Goal: Task Accomplishment & Management: Use online tool/utility

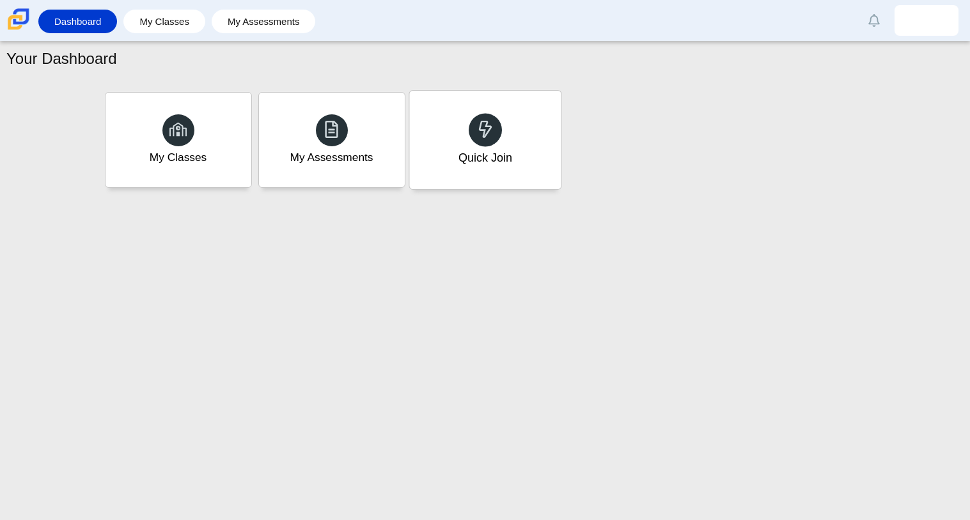
click at [498, 169] on div "Quick Join" at bounding box center [484, 140] width 151 height 98
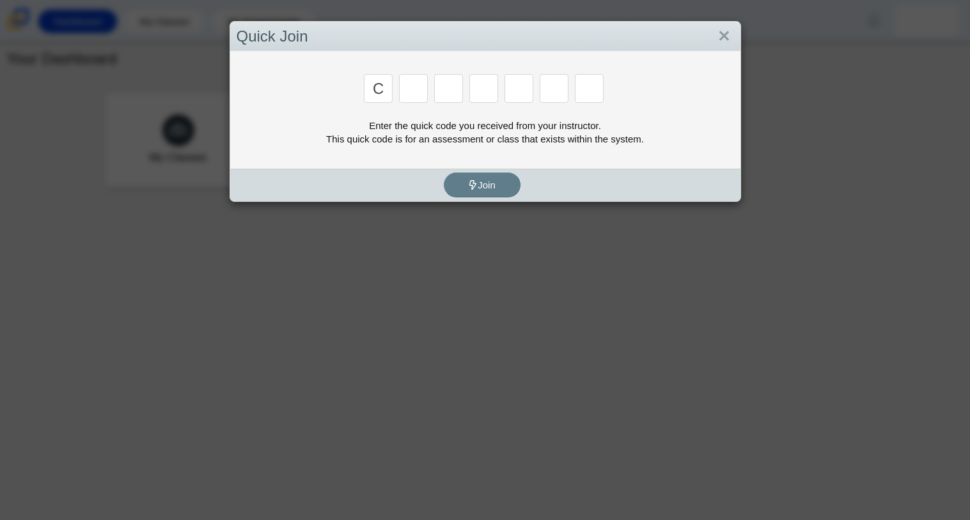
type input "c"
type input "f"
type input "7"
type input "m"
type input "c"
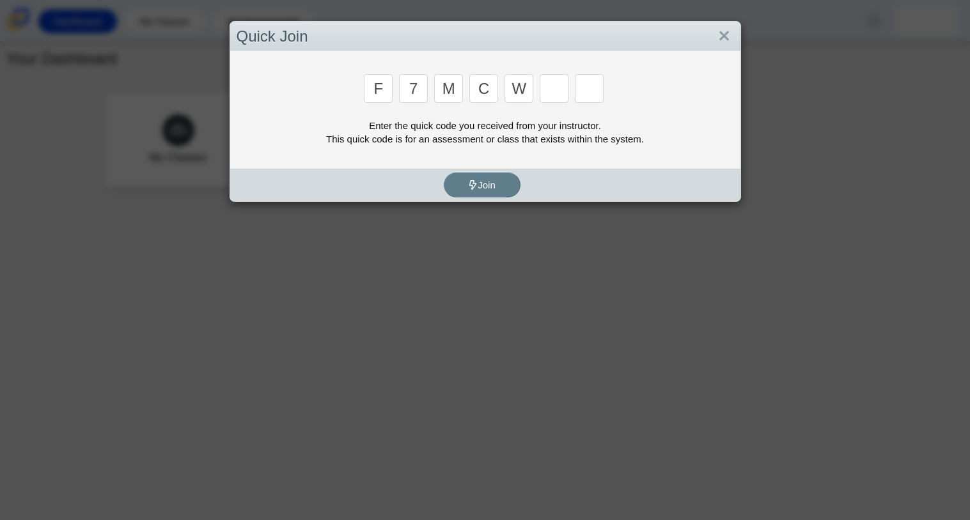
type input "w"
type input "k"
type input "m"
type input "c"
type input "h"
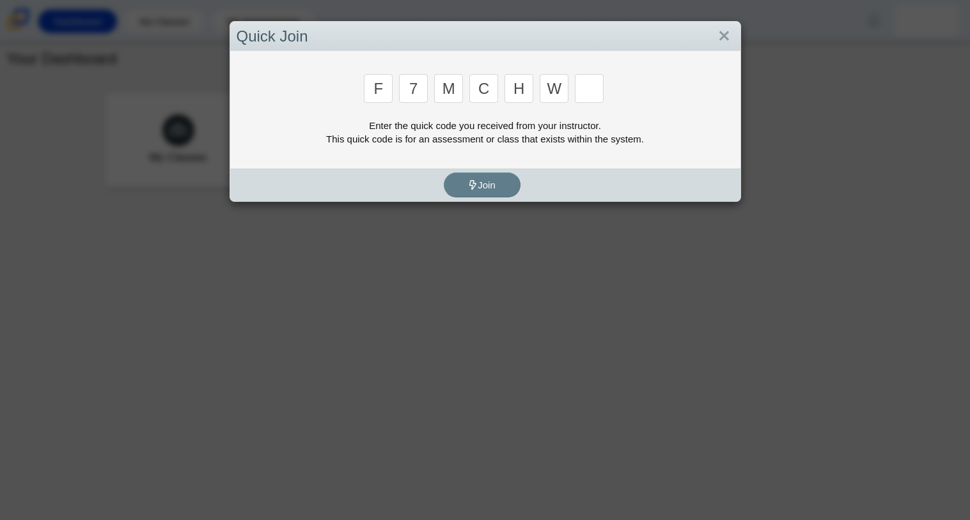
type input "w"
type input "k"
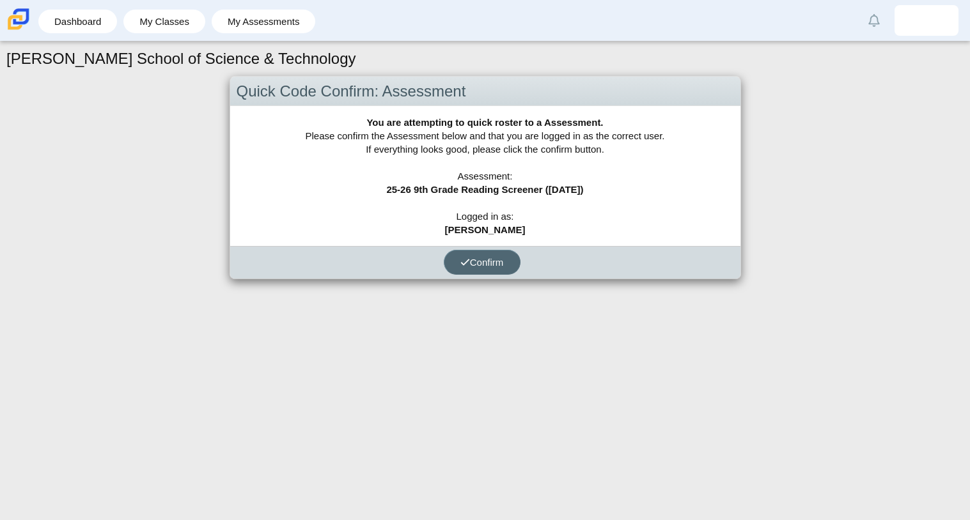
click at [487, 260] on span "Confirm" at bounding box center [481, 262] width 43 height 11
